Goal: Transaction & Acquisition: Subscribe to service/newsletter

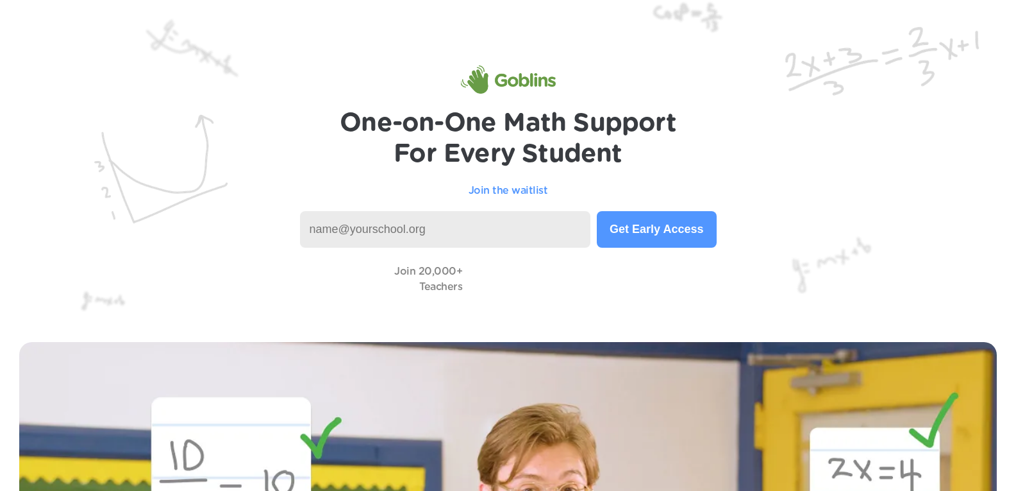
click at [556, 223] on input at bounding box center [445, 229] width 291 height 37
click at [473, 231] on input at bounding box center [445, 229] width 291 height 37
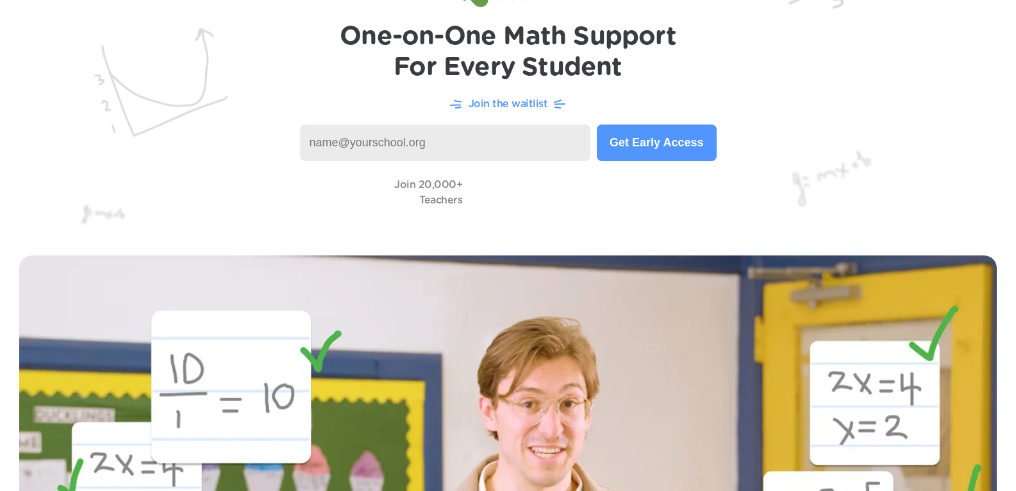
scroll to position [25, 0]
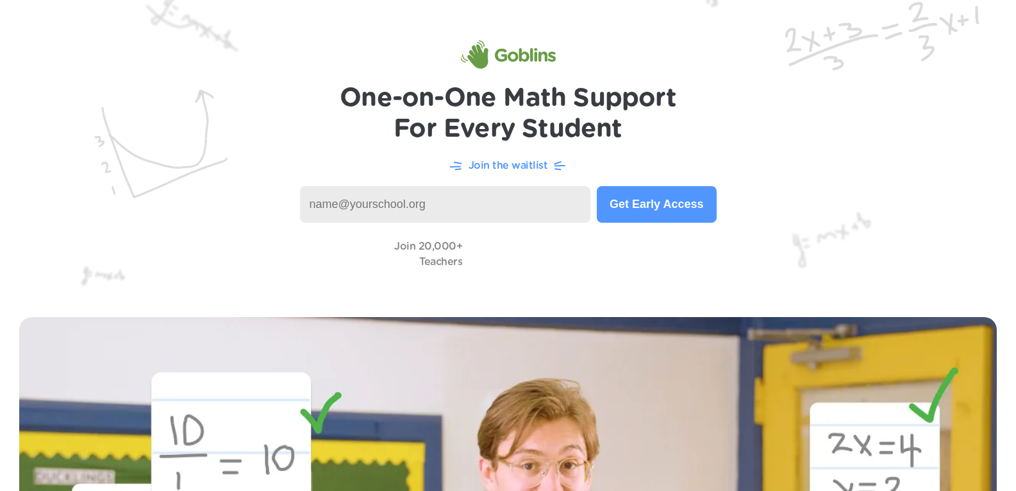
click at [451, 99] on img at bounding box center [508, 136] width 1016 height 323
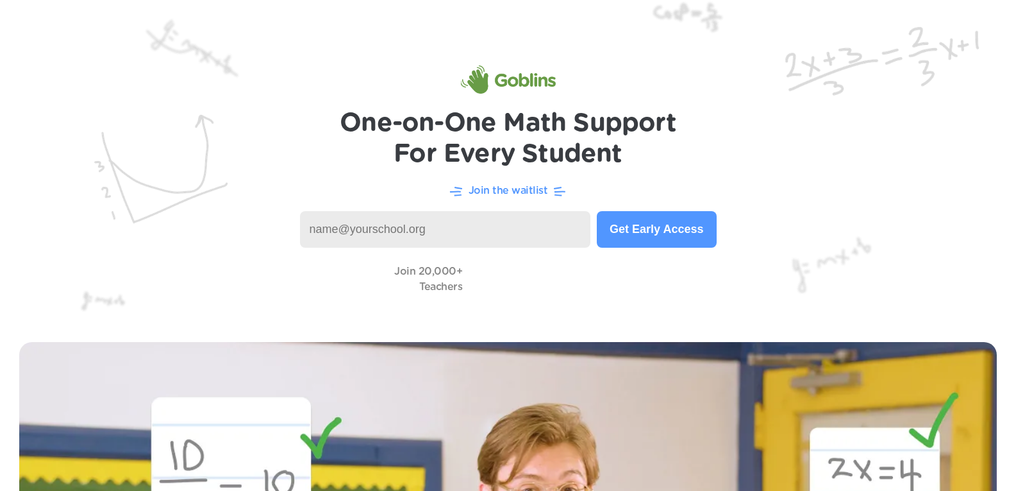
click at [496, 233] on input at bounding box center [445, 229] width 291 height 37
type input "kade.slusser@pulaski.kyschools.us"
click at [646, 223] on button "Get Early Access" at bounding box center [656, 229] width 119 height 37
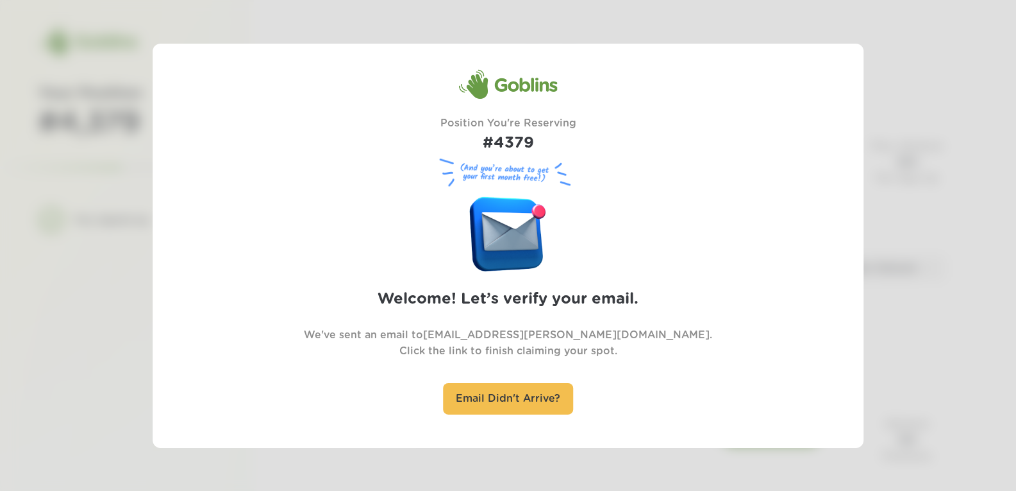
click at [613, 237] on div "Goblins Position You're Reserving #4379 (And you’re about to get your first mon…" at bounding box center [508, 245] width 539 height 353
click at [911, 110] on div at bounding box center [508, 245] width 1016 height 491
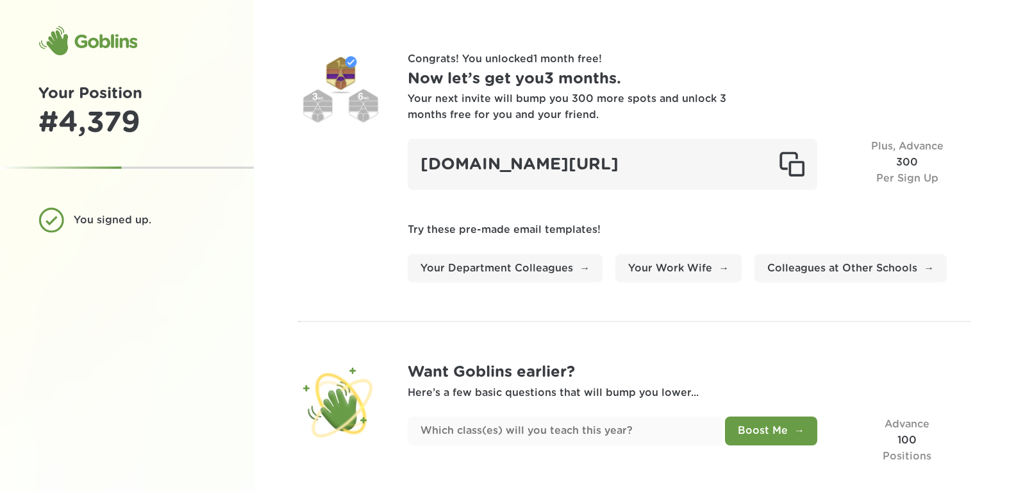
click at [142, 224] on div "You signed up." at bounding box center [140, 220] width 132 height 16
click at [136, 112] on div "# 4,379" at bounding box center [126, 123] width 177 height 35
